Goal: Transaction & Acquisition: Subscribe to service/newsletter

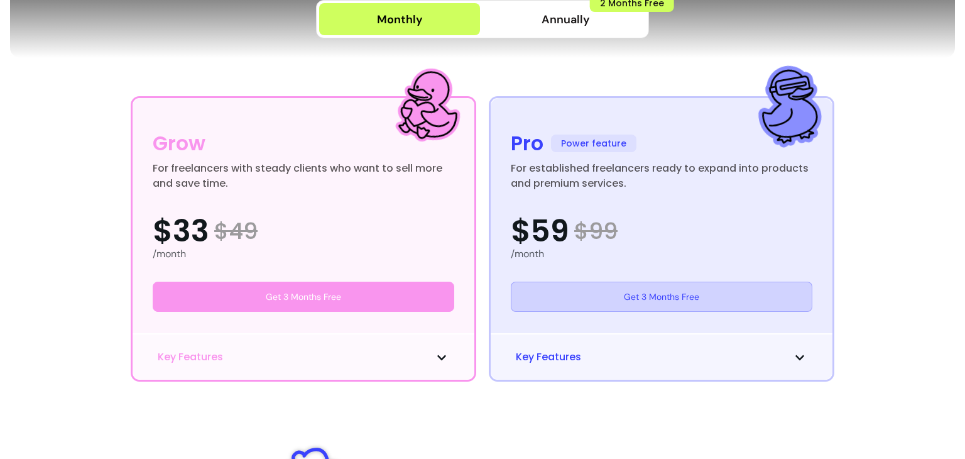
scroll to position [319, 0]
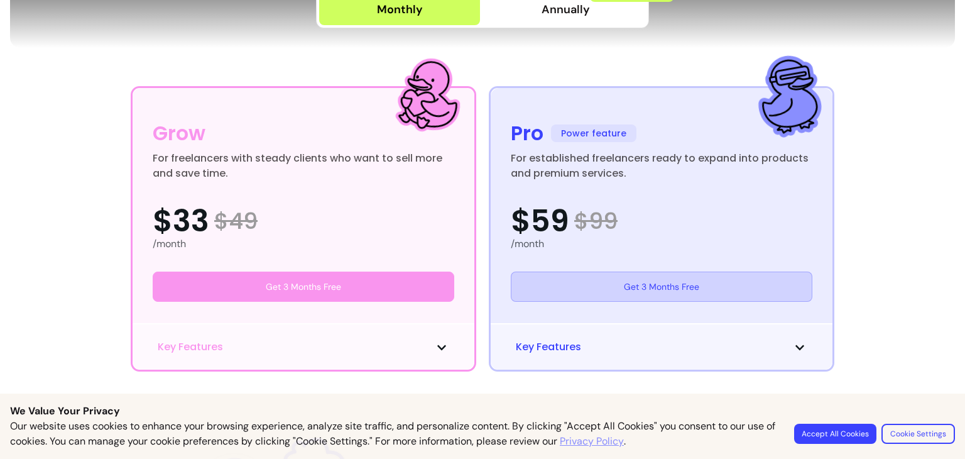
click at [815, 433] on button "Accept All Cookies" at bounding box center [835, 433] width 82 height 20
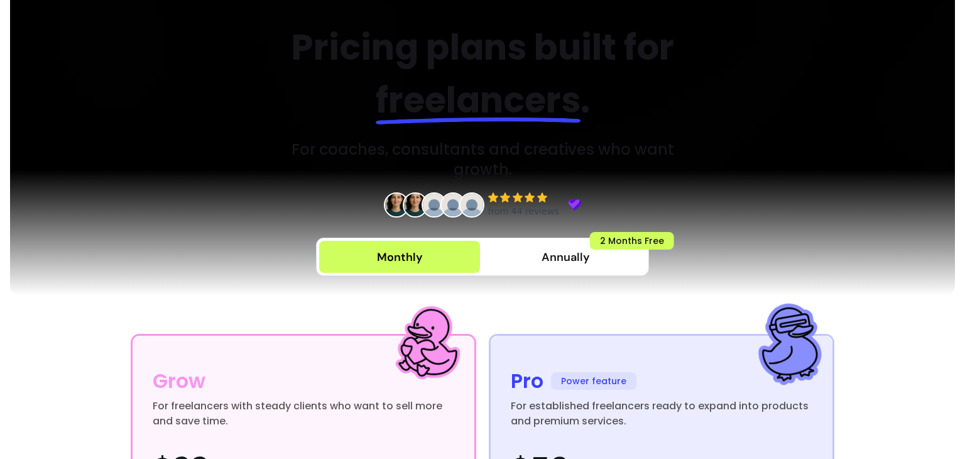
scroll to position [70, 0]
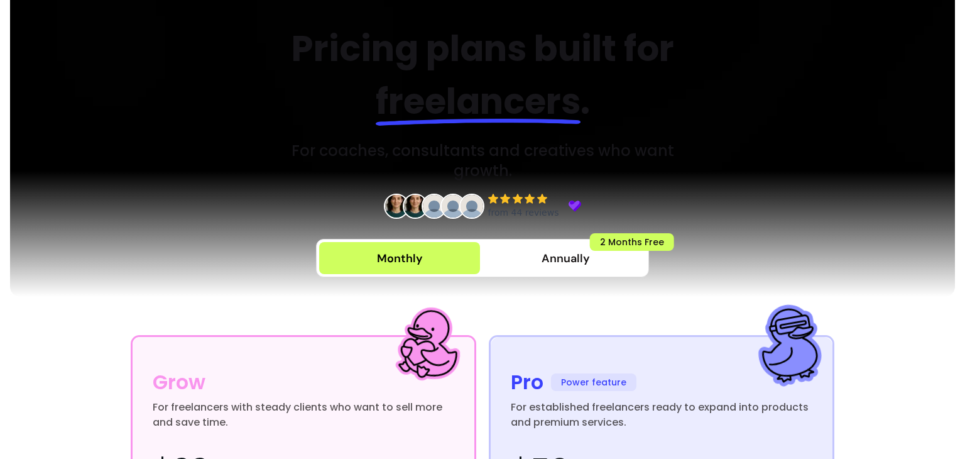
click at [440, 242] on span "button" at bounding box center [399, 258] width 161 height 32
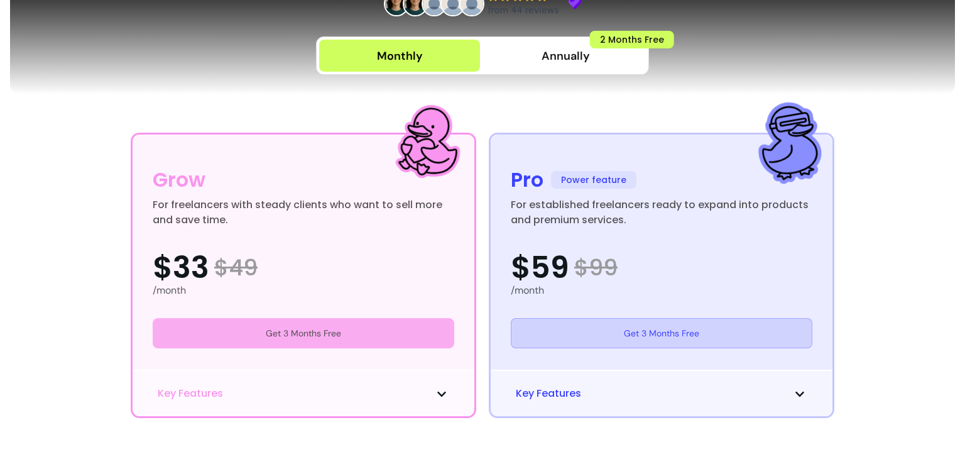
scroll to position [271, 0]
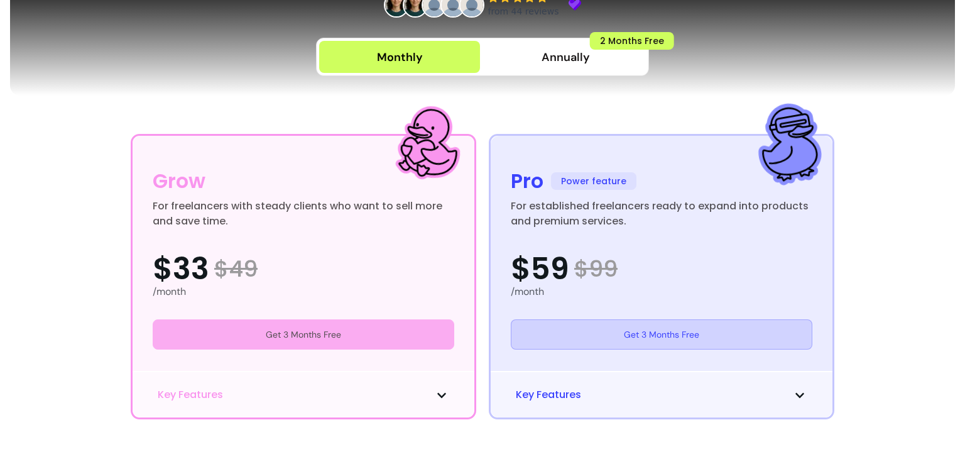
click at [305, 319] on link "Get 3 Months Free" at bounding box center [304, 334] width 302 height 30
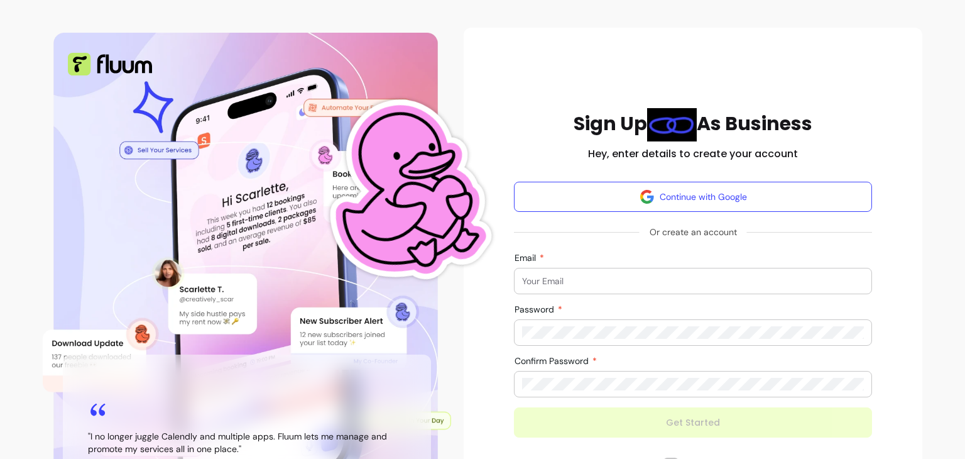
scroll to position [40, 0]
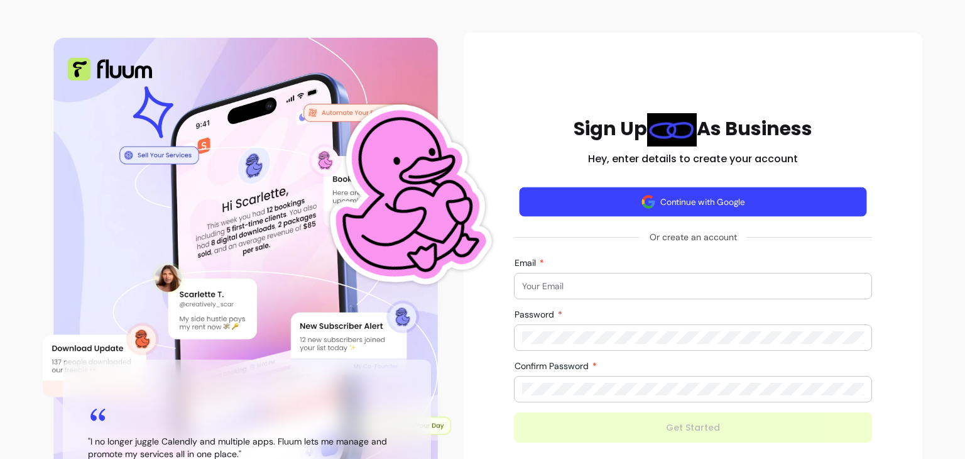
click at [655, 199] on button "Continue with Google" at bounding box center [693, 202] width 347 height 30
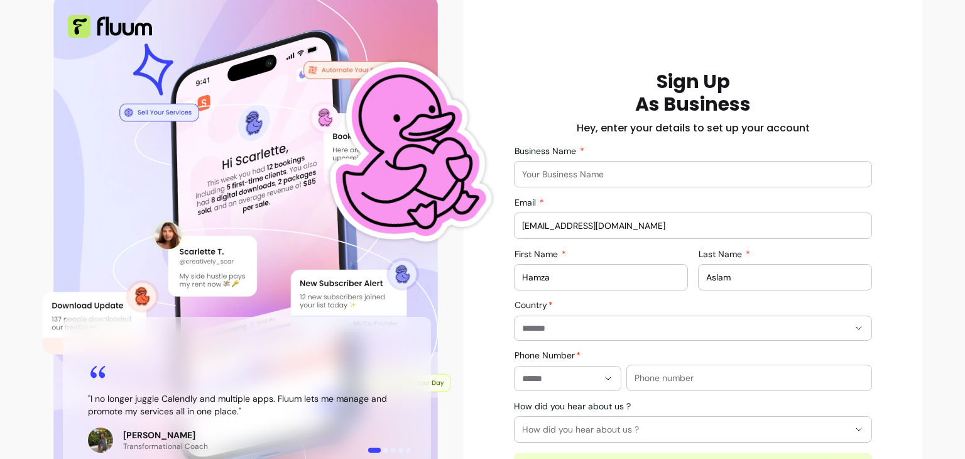
scroll to position [106, 0]
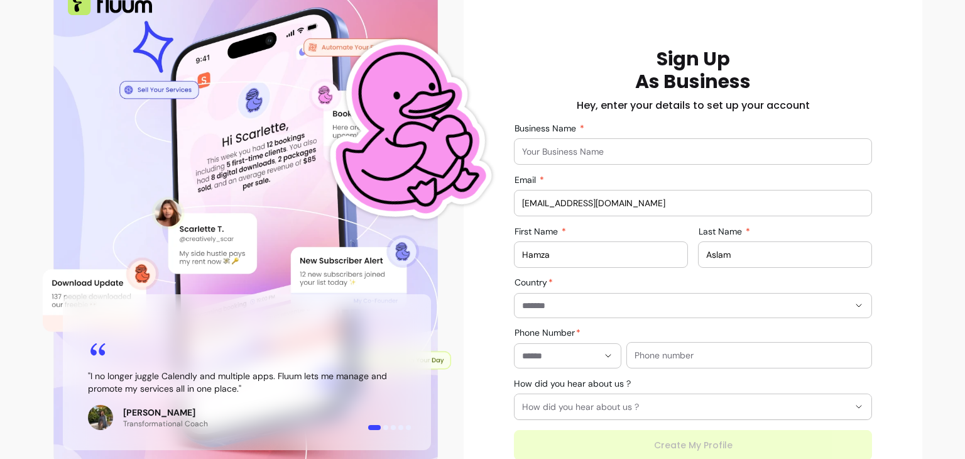
click at [637, 152] on input "Business Name" at bounding box center [693, 151] width 342 height 13
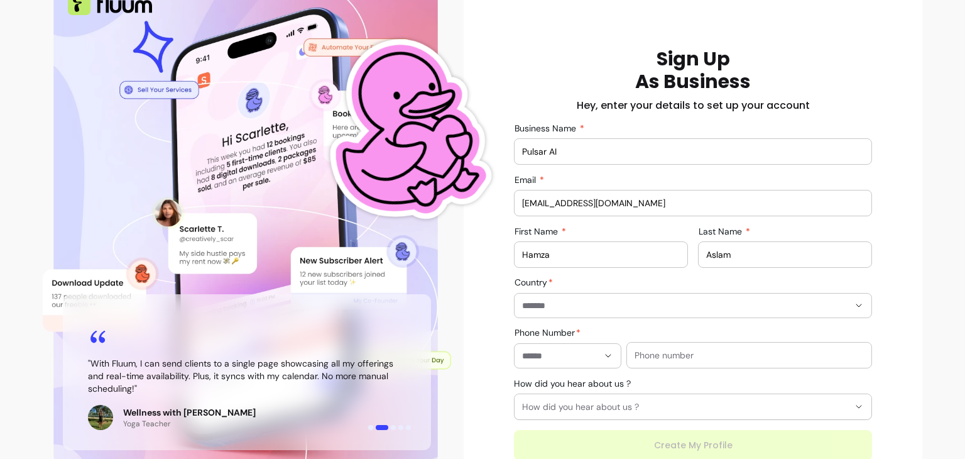
type input "Pulsar AI"
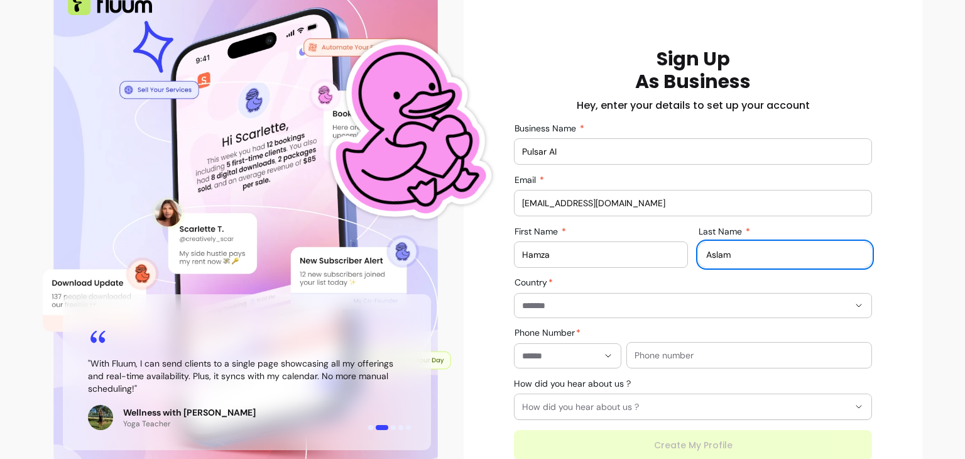
scroll to position [178, 0]
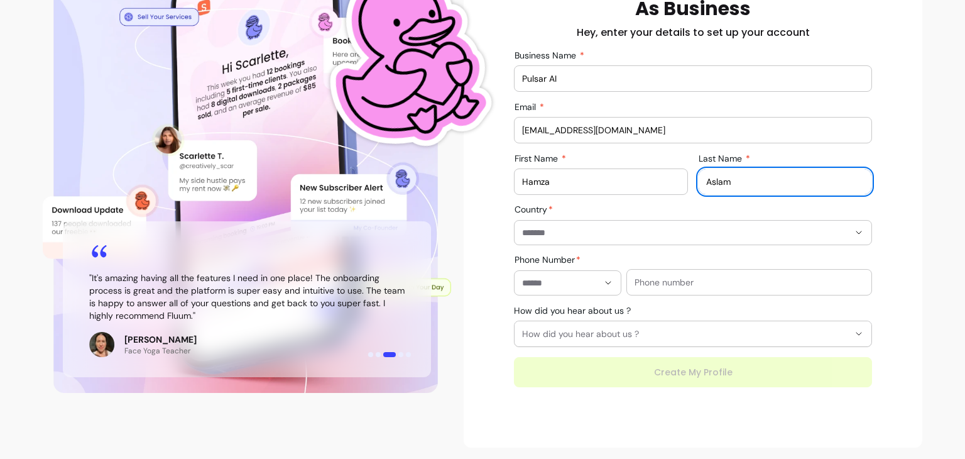
click at [645, 248] on div "**********" at bounding box center [693, 181] width 358 height 412
click at [648, 232] on input "Country" at bounding box center [675, 232] width 307 height 13
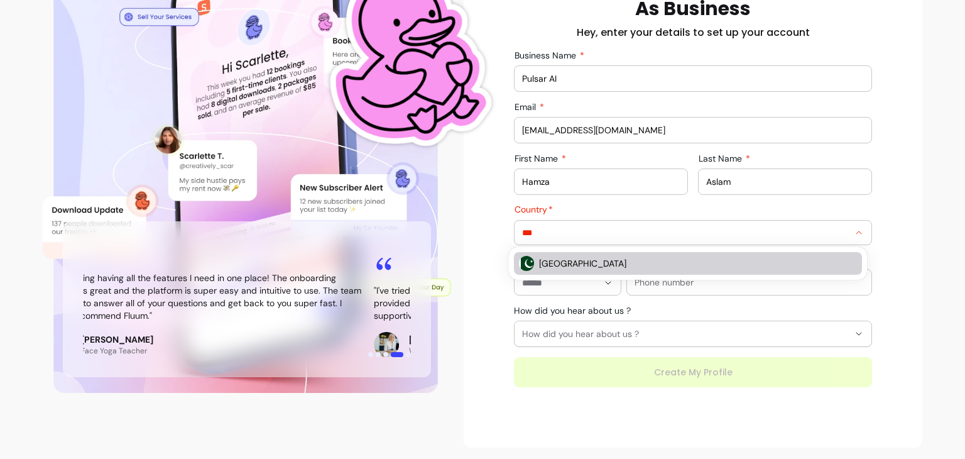
click at [550, 261] on span "Pakistan" at bounding box center [691, 263] width 305 height 13
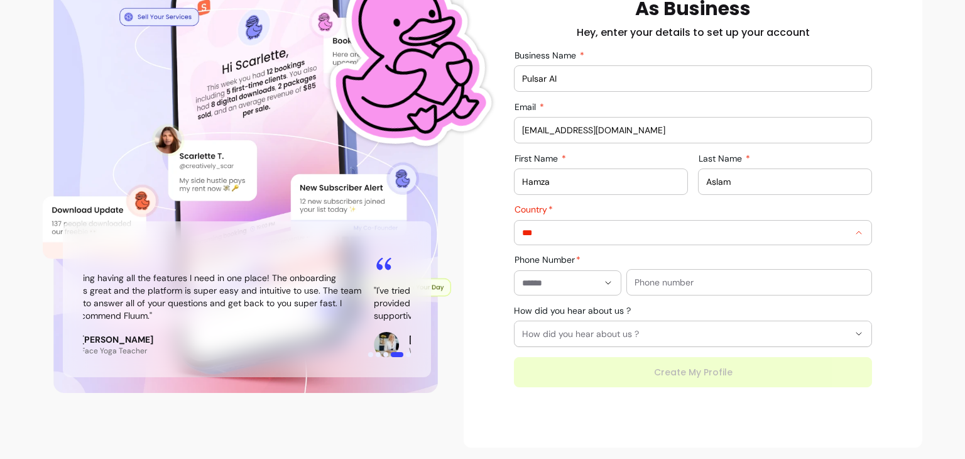
type input "********"
type input "**********"
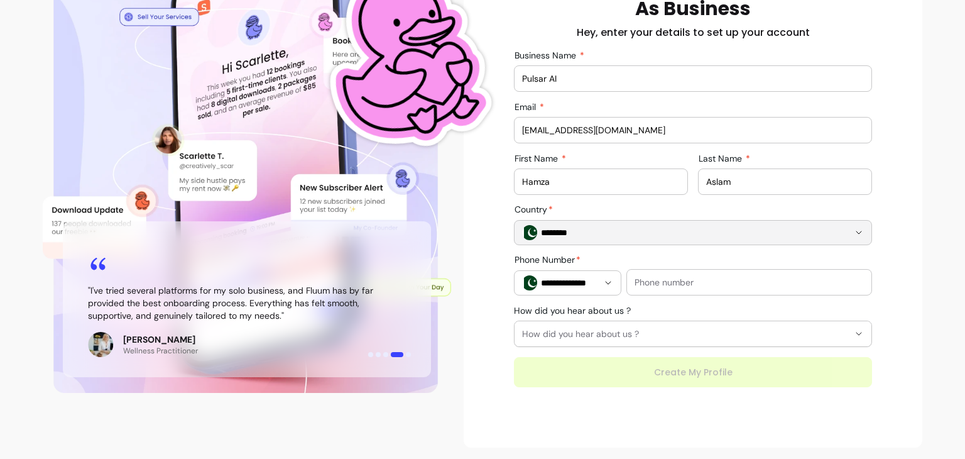
type input "********"
click at [703, 282] on input "text" at bounding box center [748, 282] width 229 height 13
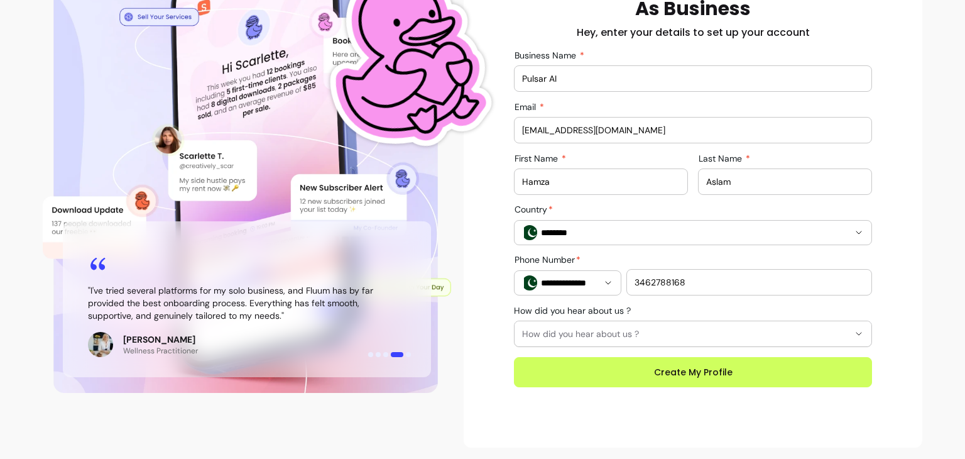
type input "3462788168"
click at [697, 332] on span "How did you hear about us ?" at bounding box center [685, 333] width 327 height 13
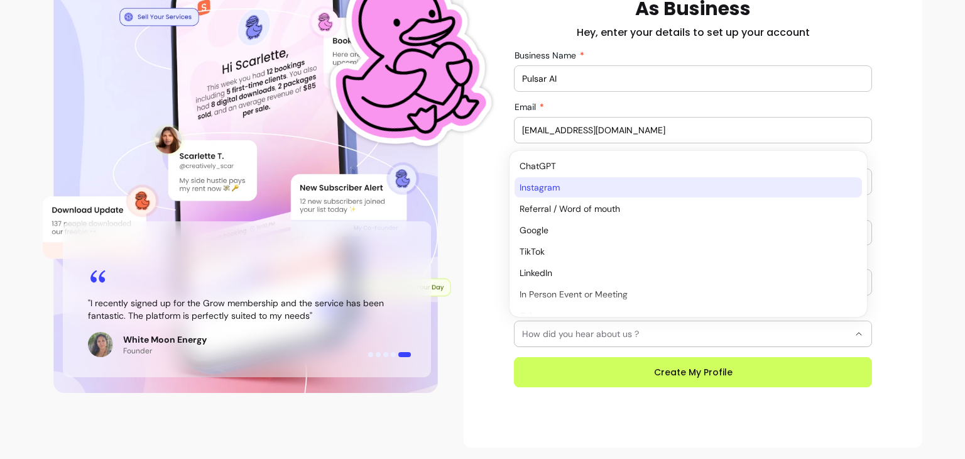
click at [577, 194] on li "Instagram" at bounding box center [688, 187] width 347 height 20
select select "*********"
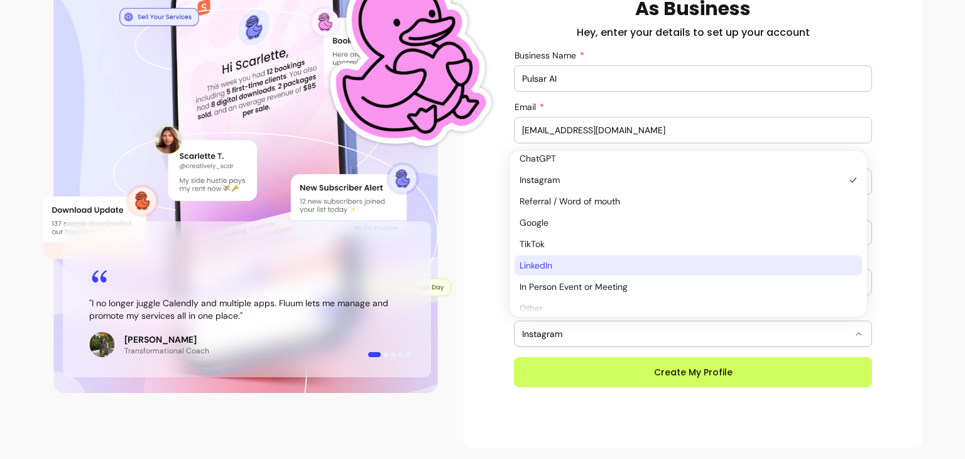
scroll to position [0, 0]
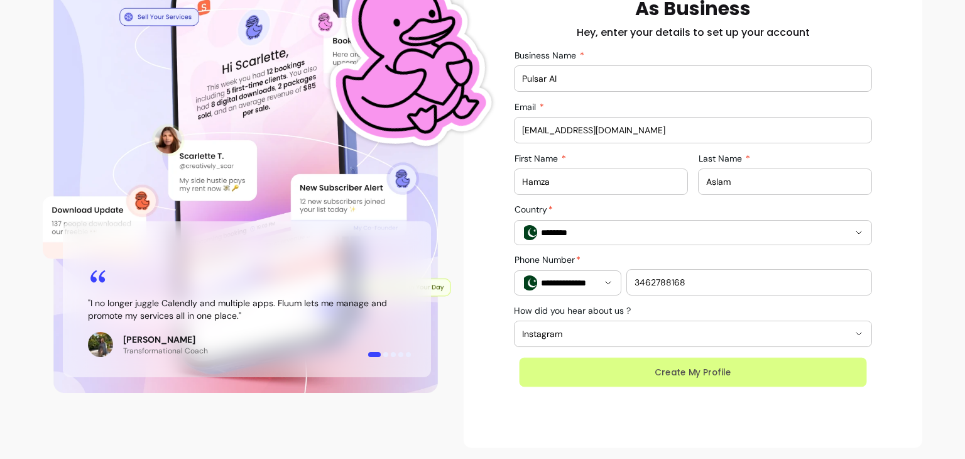
click at [655, 368] on button "Create My Profile" at bounding box center [693, 372] width 347 height 30
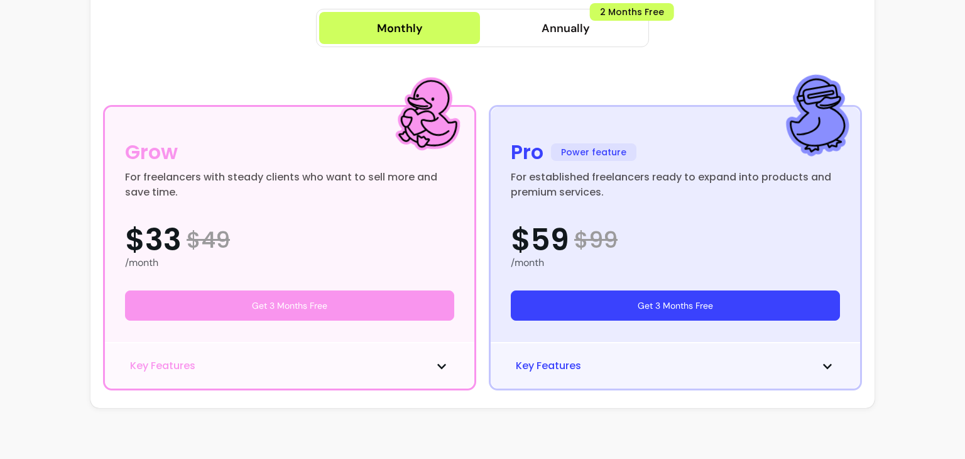
scroll to position [153, 0]
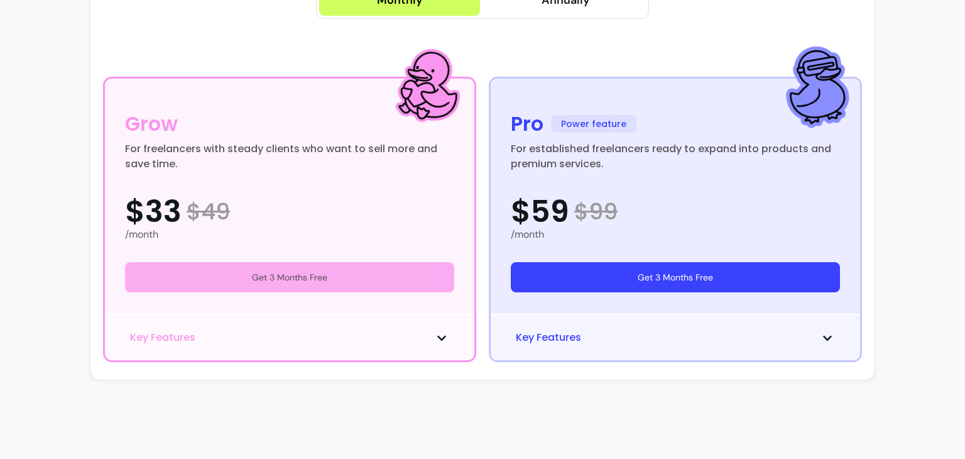
click at [352, 270] on button "Get 3 Months Free" at bounding box center [289, 277] width 329 height 30
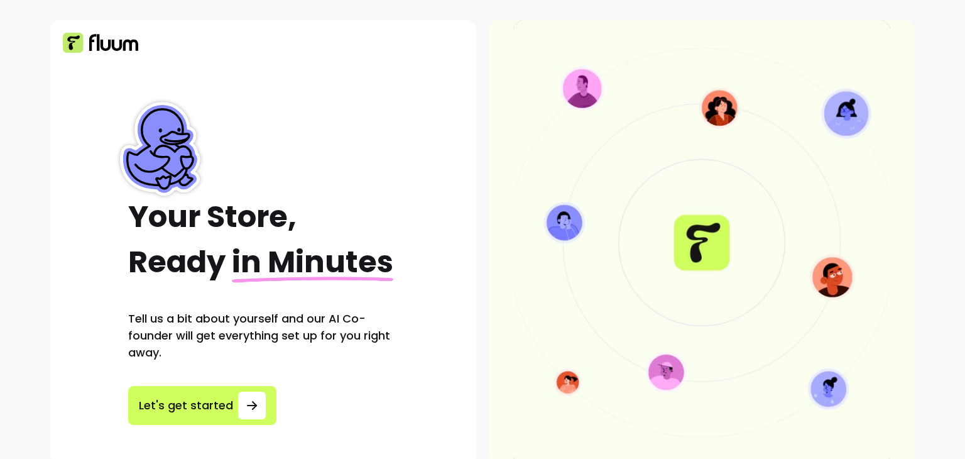
scroll to position [26, 0]
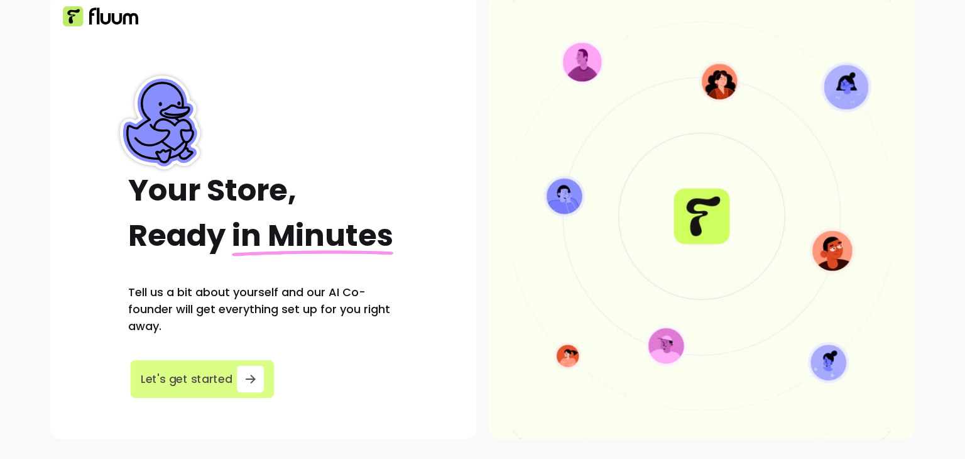
click at [211, 374] on span "Let's get started" at bounding box center [187, 379] width 92 height 17
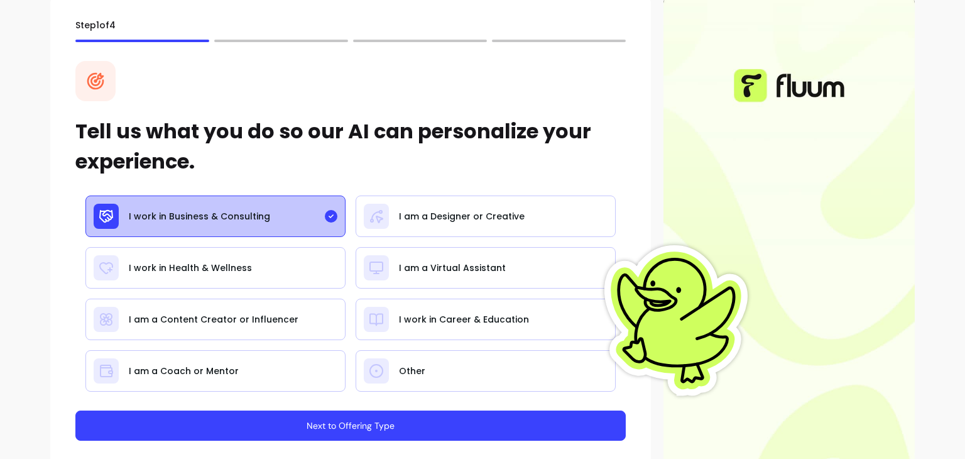
scroll to position [84, 0]
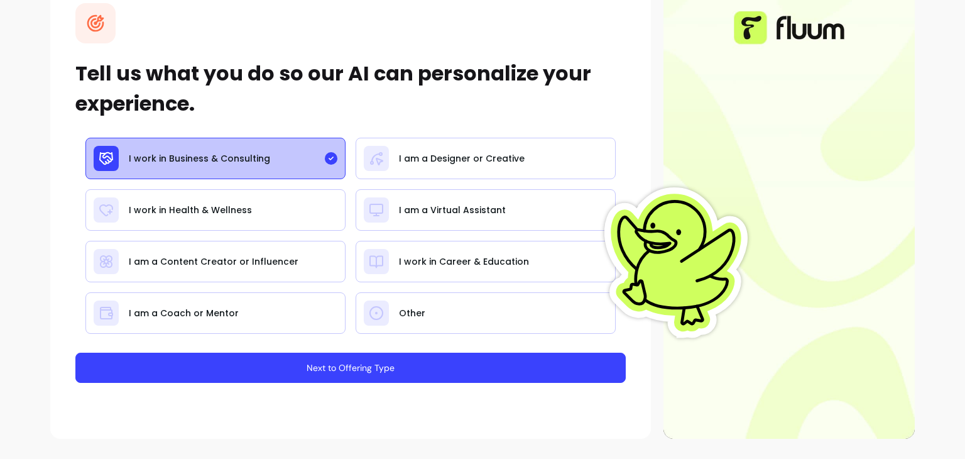
click at [340, 377] on button "Next to Offering Type" at bounding box center [350, 367] width 550 height 30
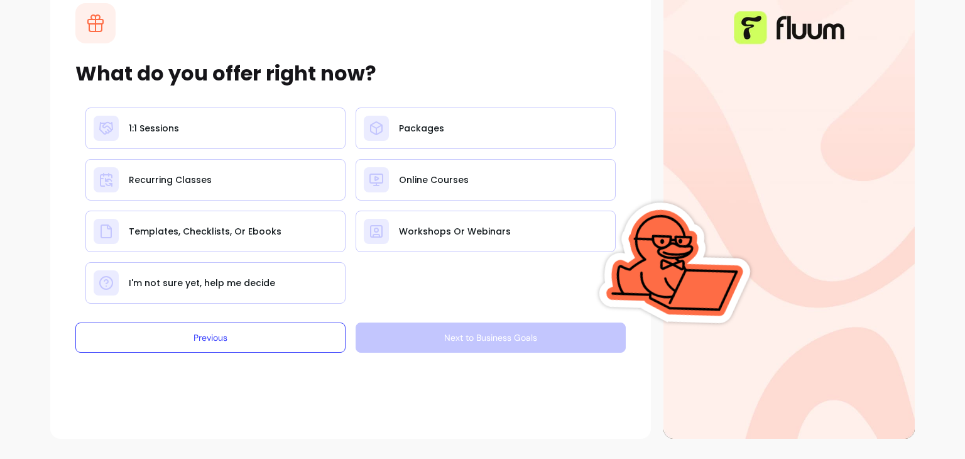
scroll to position [0, 0]
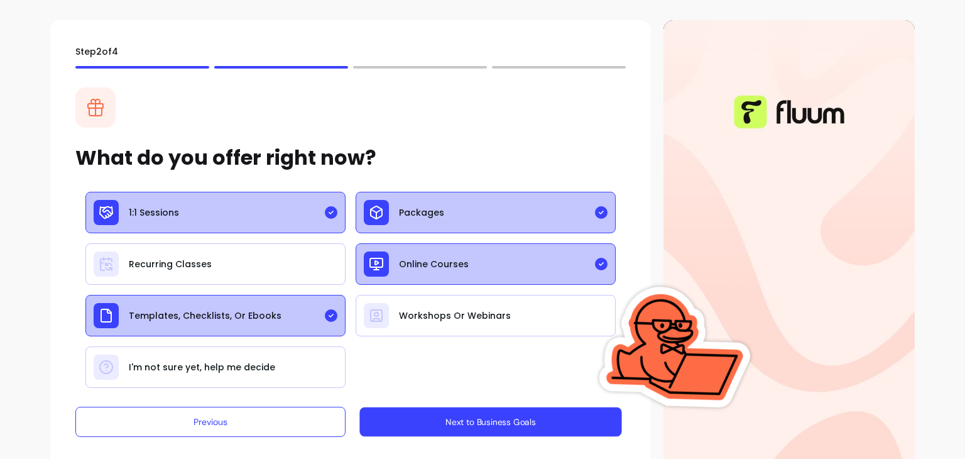
click at [447, 420] on button "Next to Business Goals" at bounding box center [490, 422] width 262 height 30
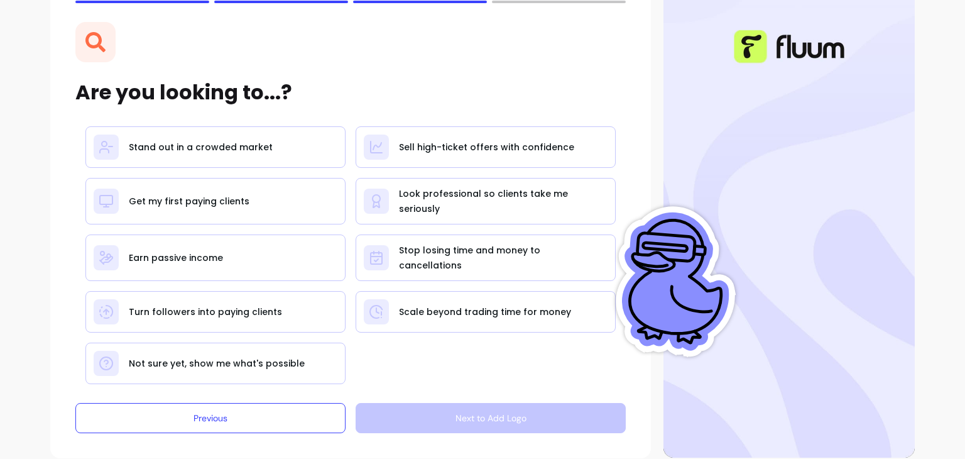
scroll to position [68, 0]
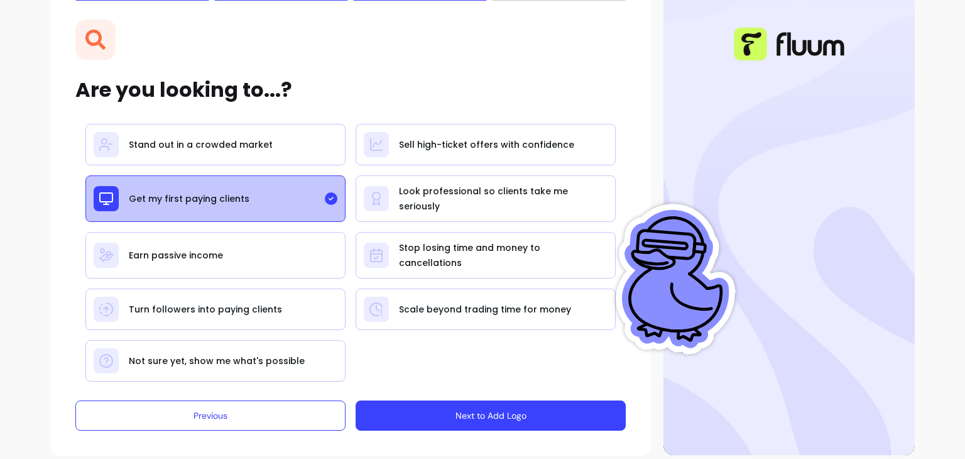
click at [472, 411] on button "Next to Add Logo" at bounding box center [491, 415] width 270 height 30
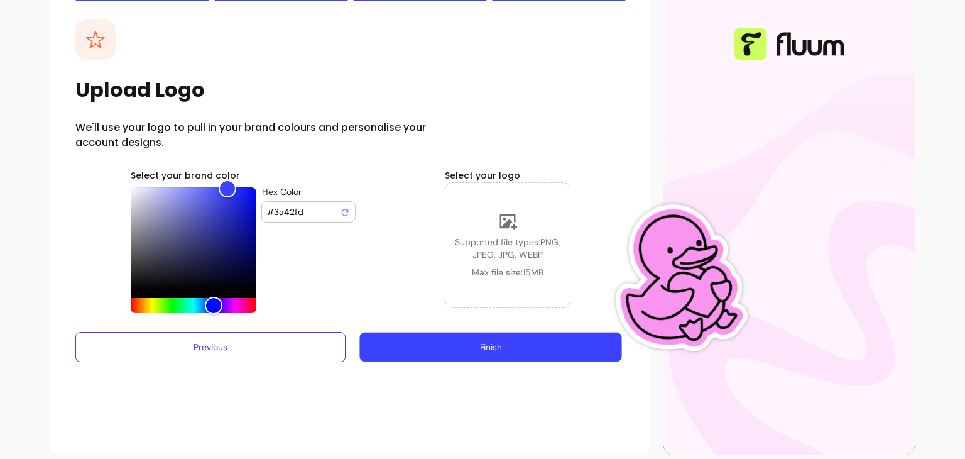
click at [445, 355] on button "Finish" at bounding box center [490, 347] width 262 height 30
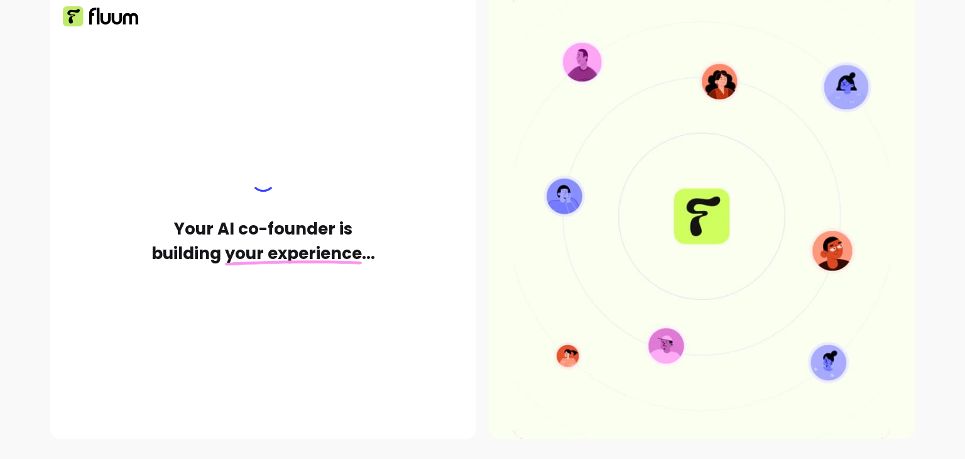
scroll to position [26, 0]
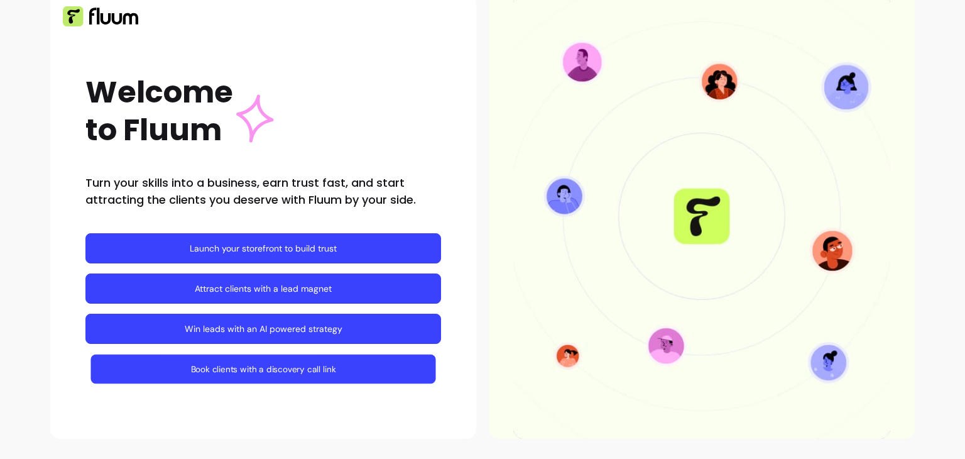
click at [312, 373] on link "Book clients with a discovery call link" at bounding box center [262, 369] width 345 height 30
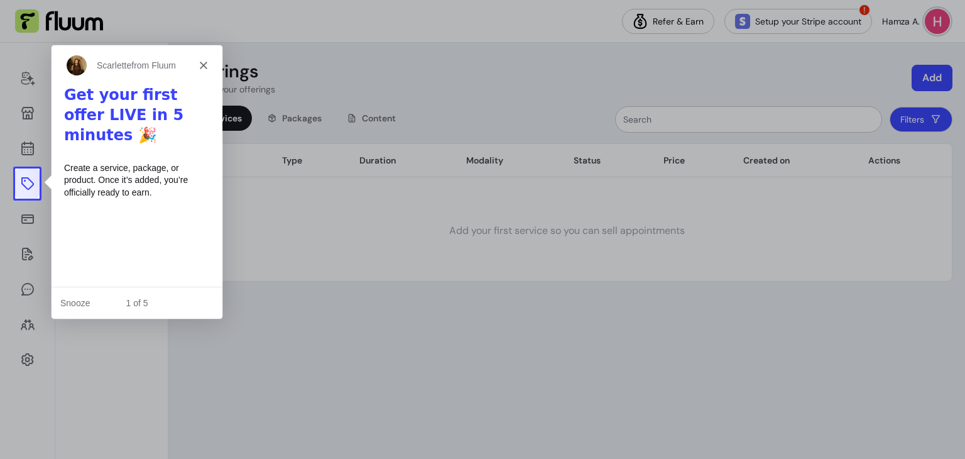
click at [206, 63] on icon "Close" at bounding box center [203, 65] width 8 height 8
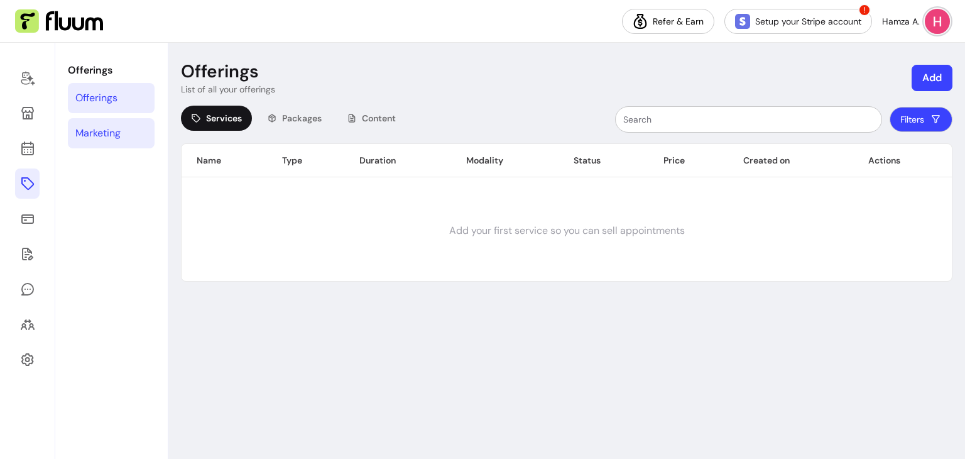
click at [101, 141] on link "Marketing" at bounding box center [111, 133] width 87 height 30
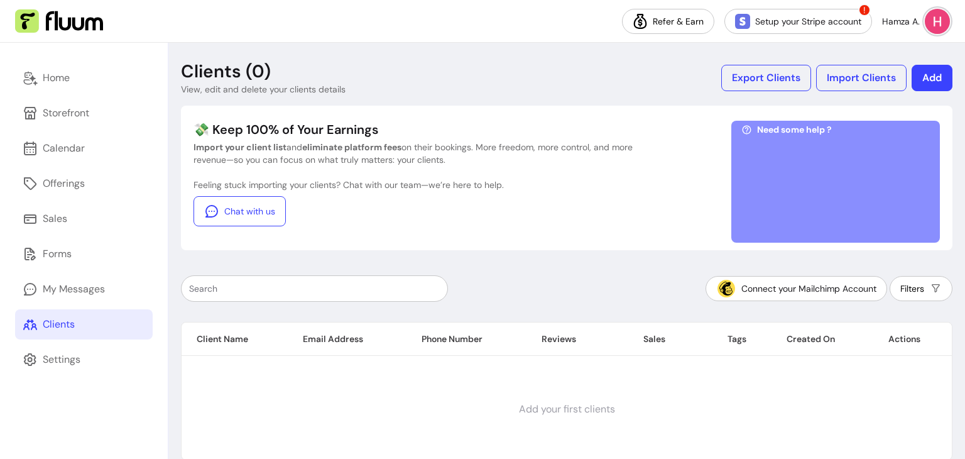
click at [98, 93] on div "Home Storefront Calendar Offerings Sales Forms My Messages Clients Settings" at bounding box center [84, 251] width 168 height 416
click at [65, 86] on link "Home" at bounding box center [84, 78] width 138 height 30
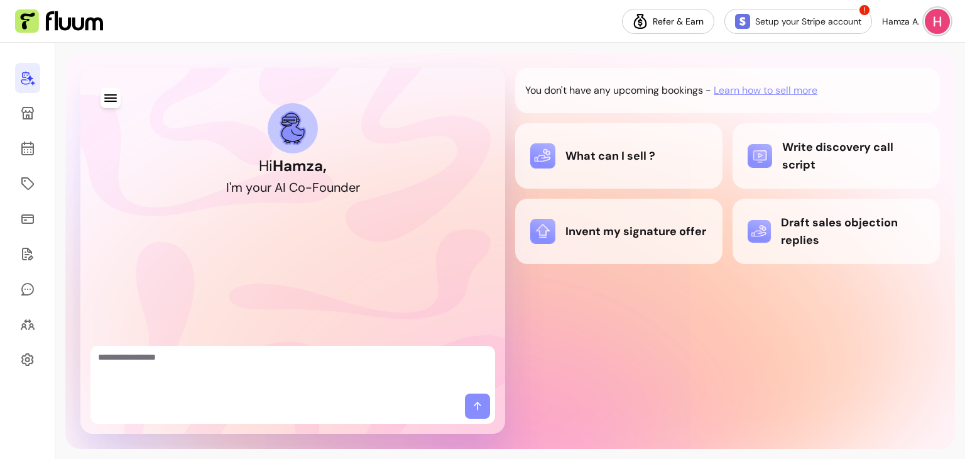
click at [292, 360] on textarea "Ask me anything..." at bounding box center [292, 370] width 389 height 38
type textarea "**********"
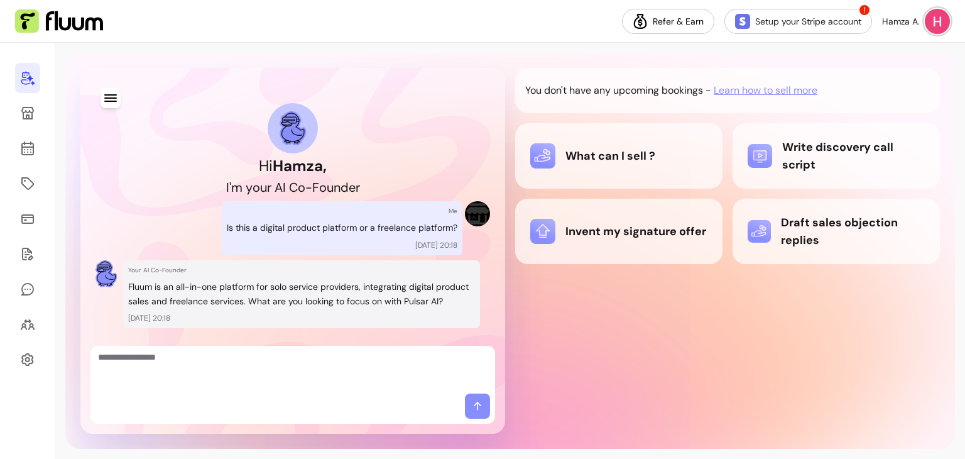
scroll to position [28, 0]
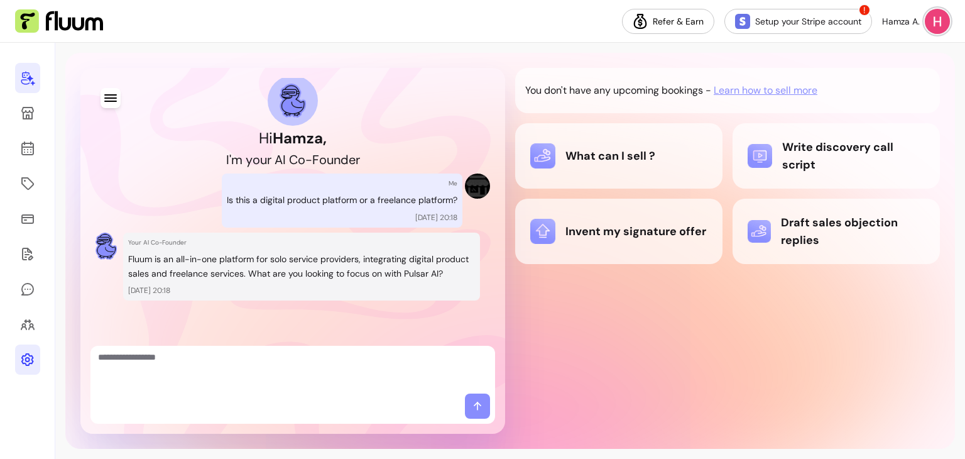
click at [35, 359] on link at bounding box center [27, 359] width 25 height 30
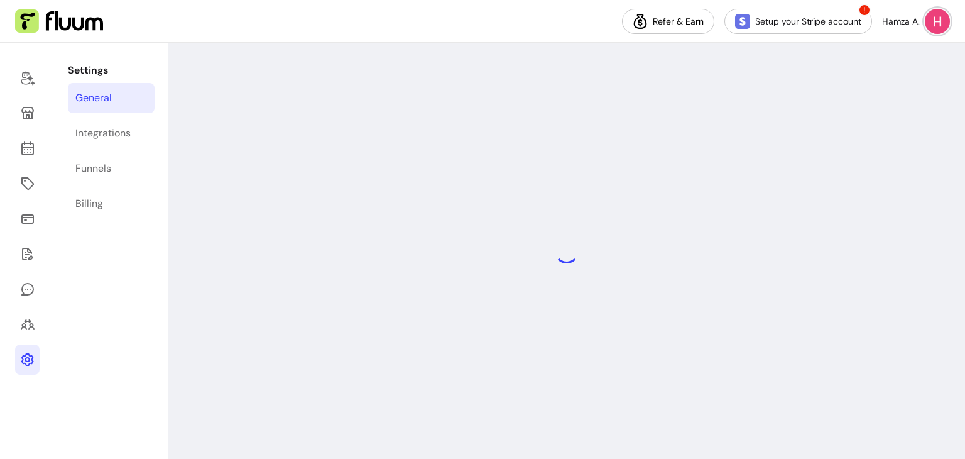
select select "**********"
select select "***"
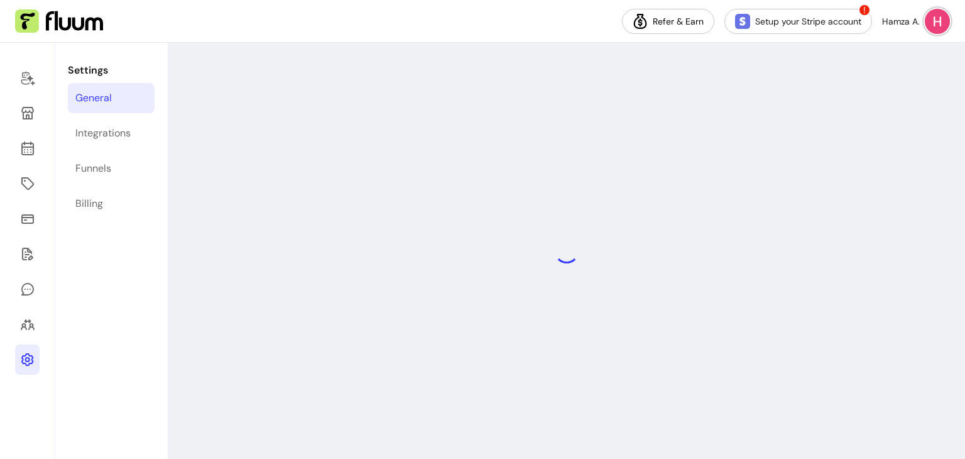
select select "***"
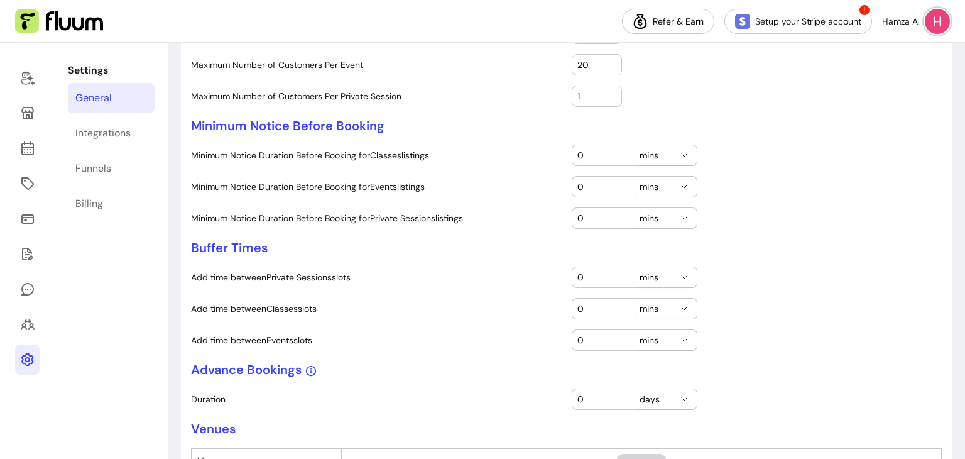
scroll to position [356, 0]
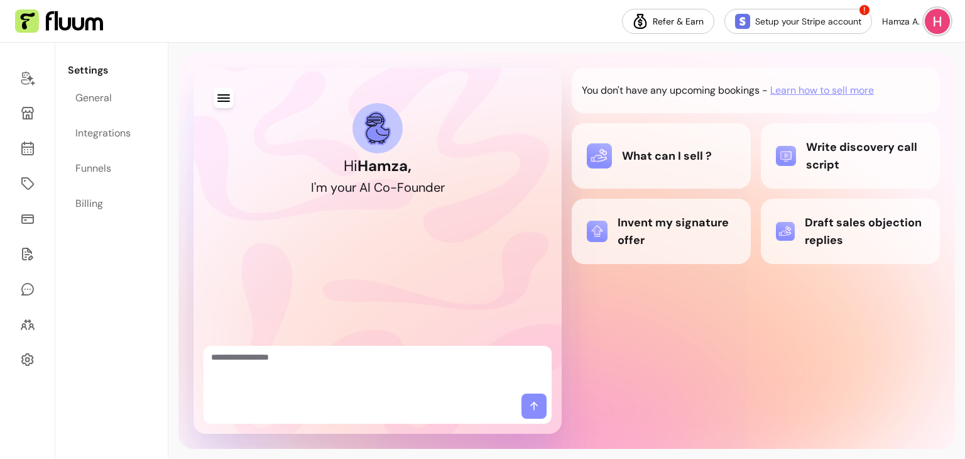
click at [347, 360] on textarea "Ask me anything..." at bounding box center [377, 370] width 333 height 38
type textarea "**********"
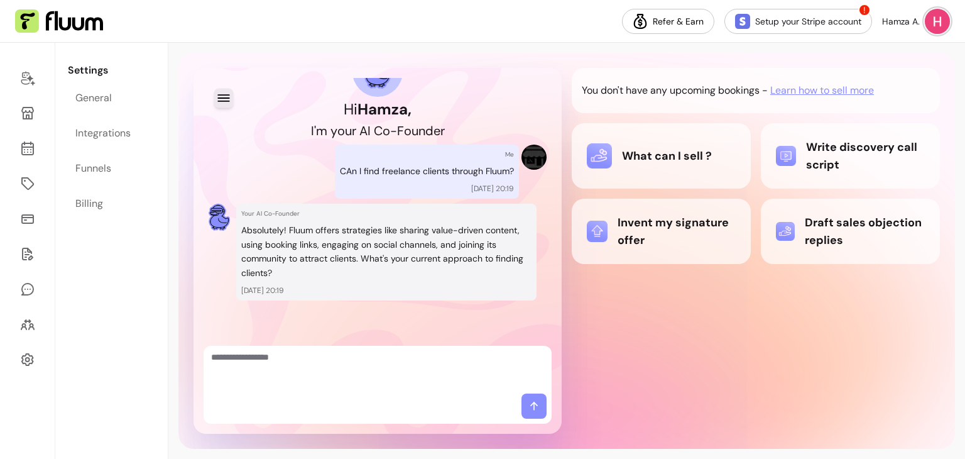
click at [221, 92] on icon "button" at bounding box center [223, 97] width 14 height 14
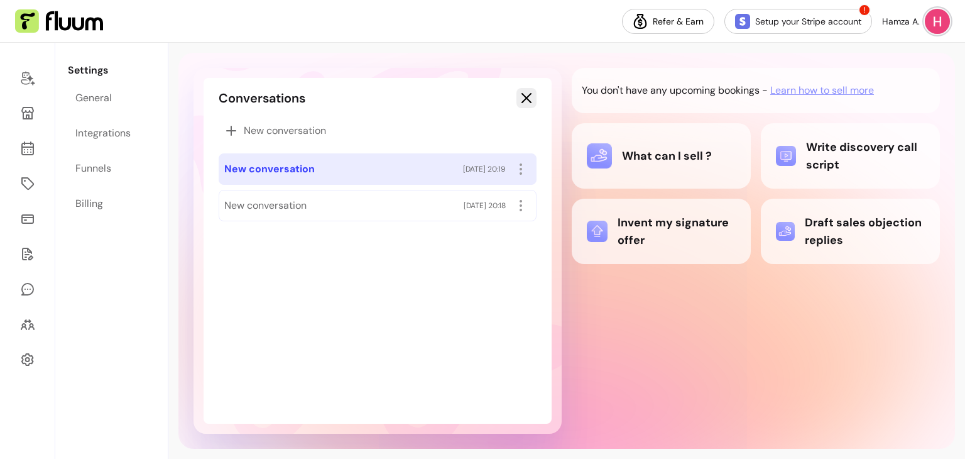
click at [528, 103] on icon "button" at bounding box center [526, 97] width 15 height 15
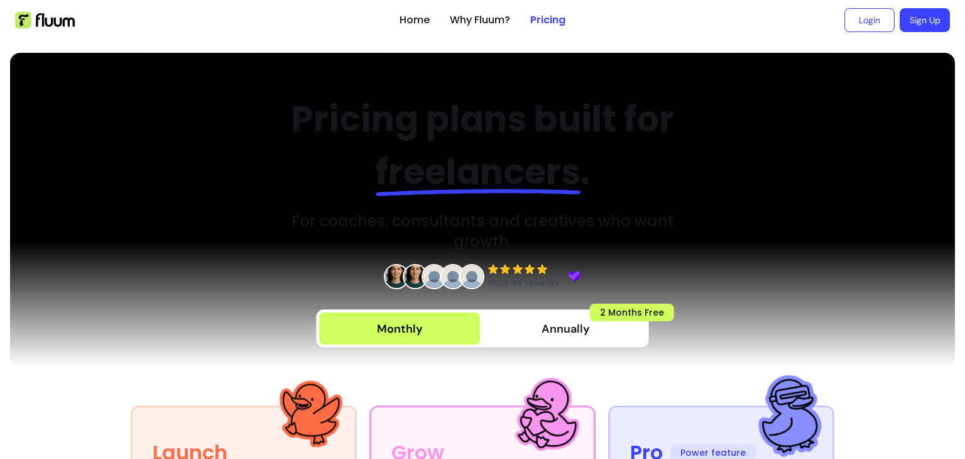
scroll to position [256, 0]
